Goal: Feedback & Contribution: Contribute content

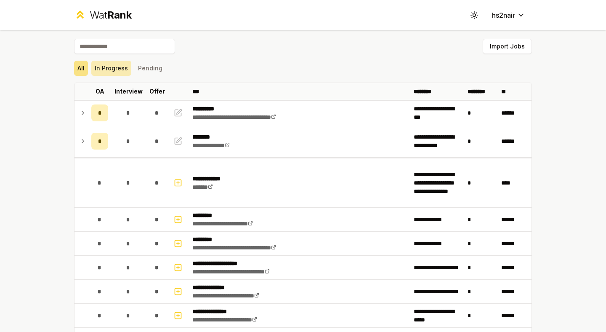
click at [119, 64] on button "In Progress" at bounding box center [111, 68] width 40 height 15
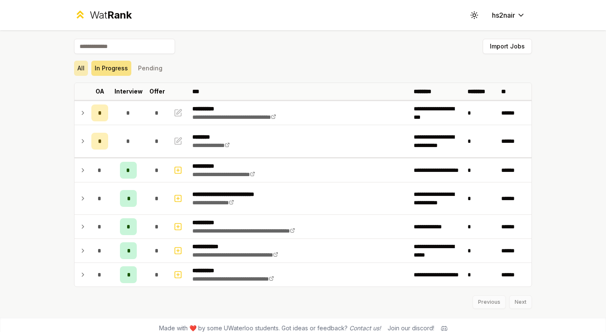
click at [86, 63] on button "All" at bounding box center [81, 68] width 14 height 15
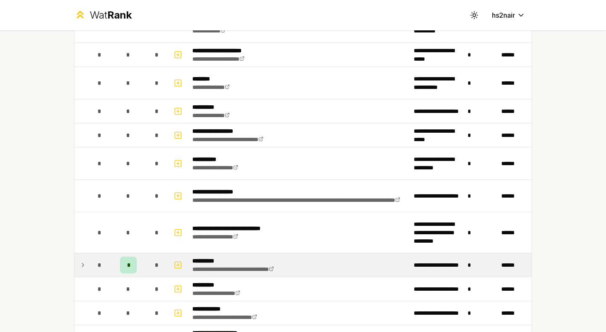
scroll to position [941, 0]
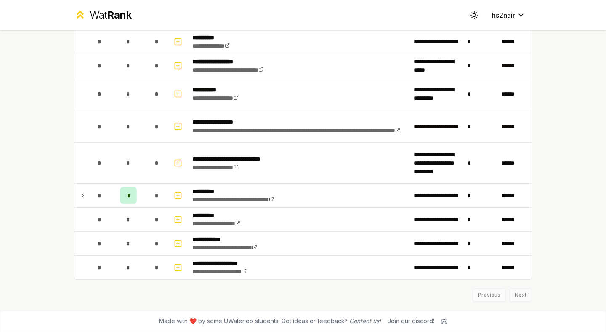
click at [522, 293] on div "Previous Next" at bounding box center [303, 290] width 458 height 22
click at [520, 300] on div "Previous Next" at bounding box center [303, 290] width 458 height 22
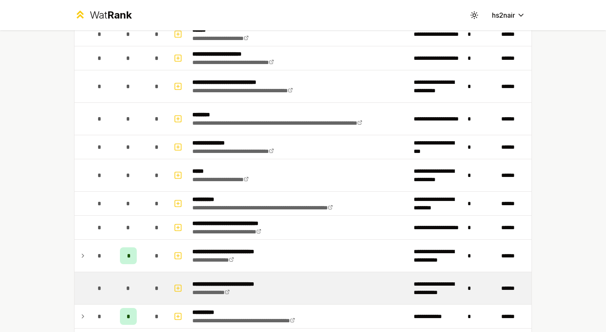
scroll to position [453, 0]
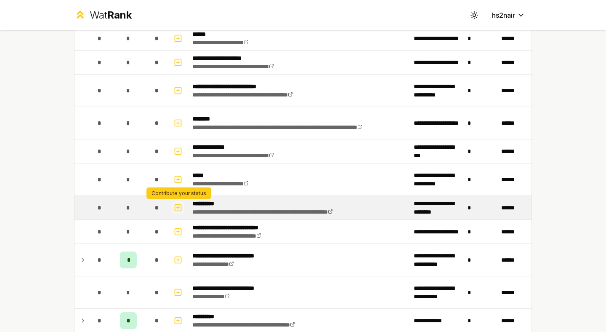
click at [178, 206] on icon "button" at bounding box center [178, 207] width 0 height 3
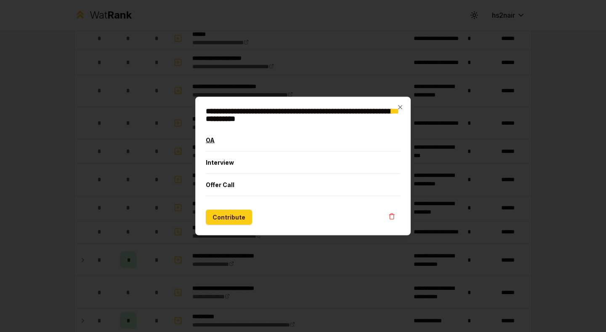
click at [250, 141] on button "OA" at bounding box center [303, 140] width 194 height 22
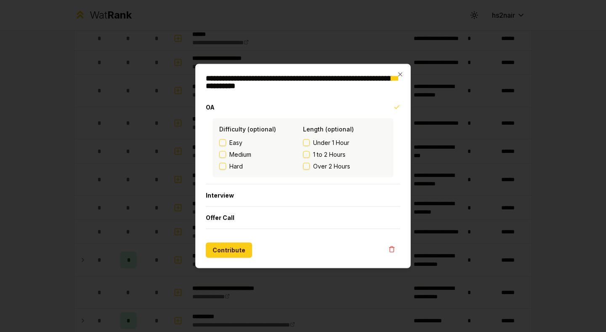
click at [231, 157] on span "Medium" at bounding box center [240, 154] width 22 height 8
click at [226, 157] on button "Medium" at bounding box center [222, 154] width 7 height 7
click at [311, 154] on label "1 to 2 Hours" at bounding box center [345, 154] width 84 height 8
click at [310, 154] on button "1 to 2 Hours" at bounding box center [306, 154] width 7 height 7
click at [227, 247] on button "Contribute" at bounding box center [229, 249] width 46 height 15
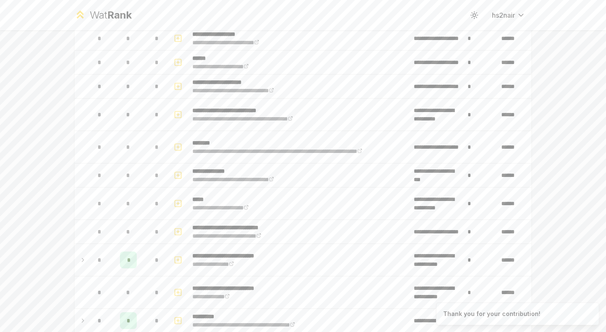
scroll to position [0, 0]
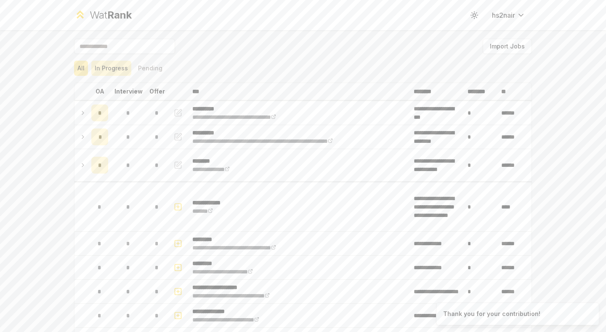
click at [116, 65] on button "In Progress" at bounding box center [111, 68] width 40 height 15
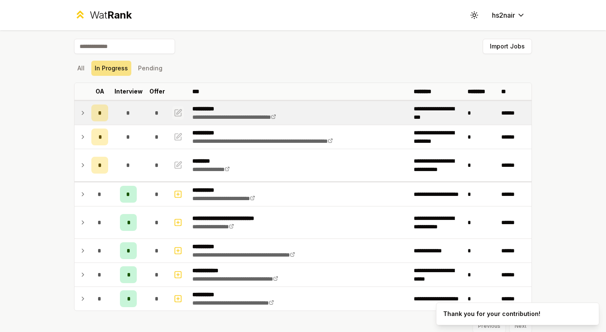
scroll to position [15, 0]
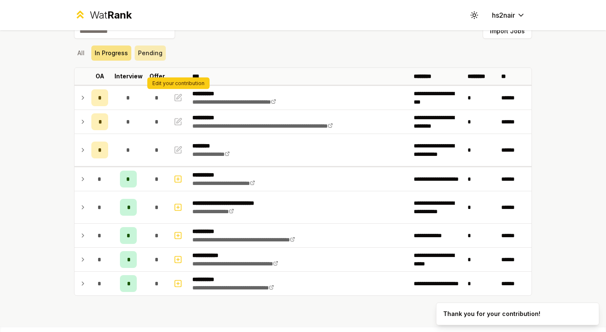
click at [144, 55] on button "Pending" at bounding box center [150, 52] width 31 height 15
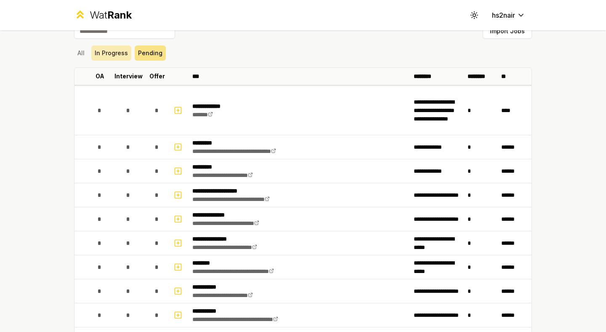
click at [110, 55] on button "In Progress" at bounding box center [111, 52] width 40 height 15
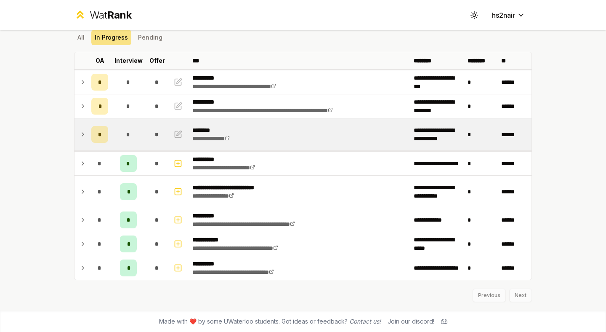
scroll to position [31, 0]
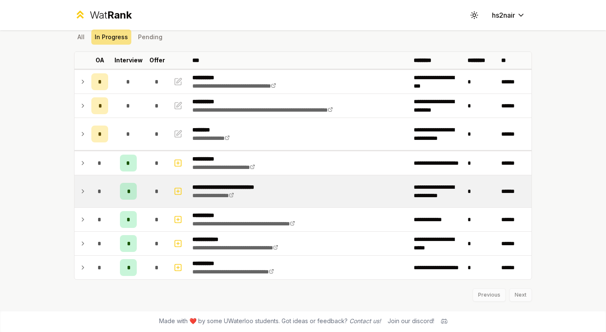
click at [231, 188] on p "**********" at bounding box center [238, 187] width 93 height 8
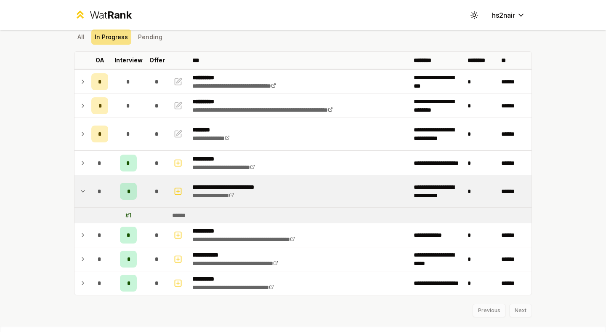
scroll to position [47, 0]
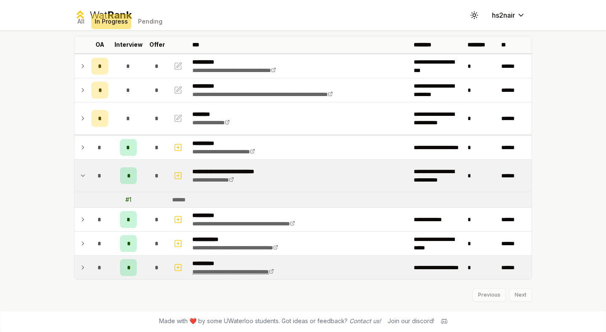
click at [220, 272] on link "**********" at bounding box center [233, 272] width 82 height 6
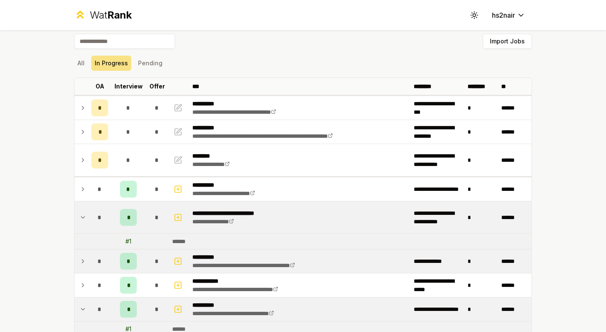
scroll to position [0, 0]
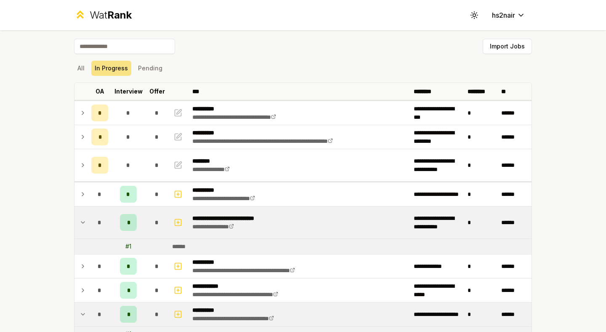
click at [139, 76] on div "All In Progress Pending" at bounding box center [303, 68] width 458 height 22
click at [146, 70] on button "Pending" at bounding box center [150, 68] width 31 height 15
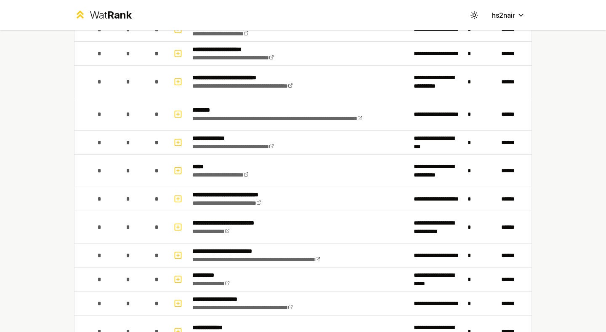
scroll to position [377, 0]
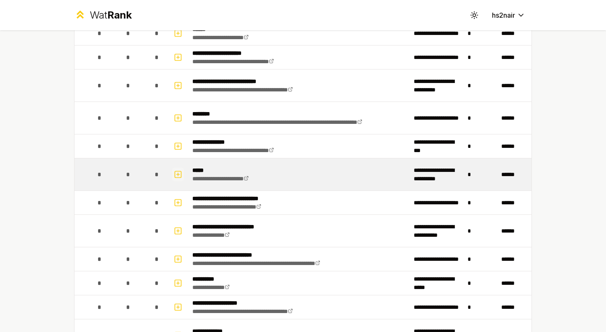
click at [177, 173] on icon "button" at bounding box center [178, 174] width 8 height 10
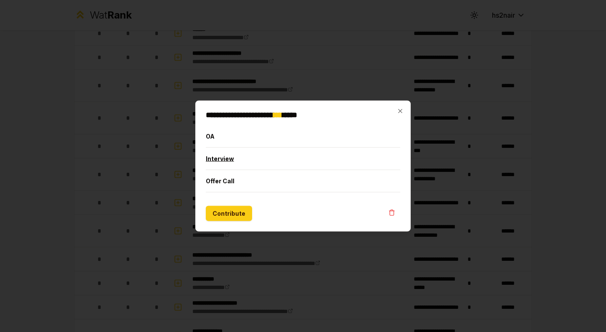
click at [260, 160] on button "Interview" at bounding box center [303, 159] width 194 height 22
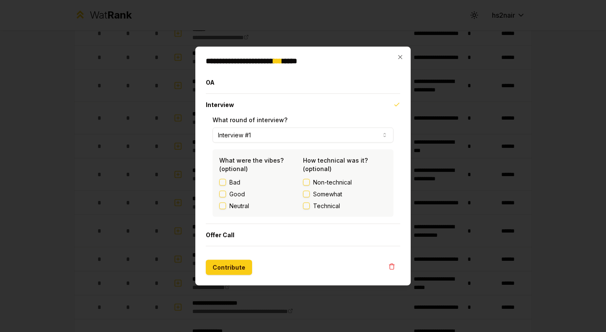
click at [338, 133] on button "Interview #1" at bounding box center [303, 135] width 181 height 15
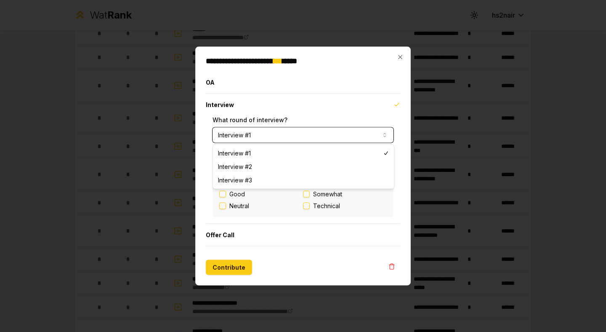
click at [405, 55] on div "**********" at bounding box center [302, 166] width 215 height 239
